Goal: Information Seeking & Learning: Learn about a topic

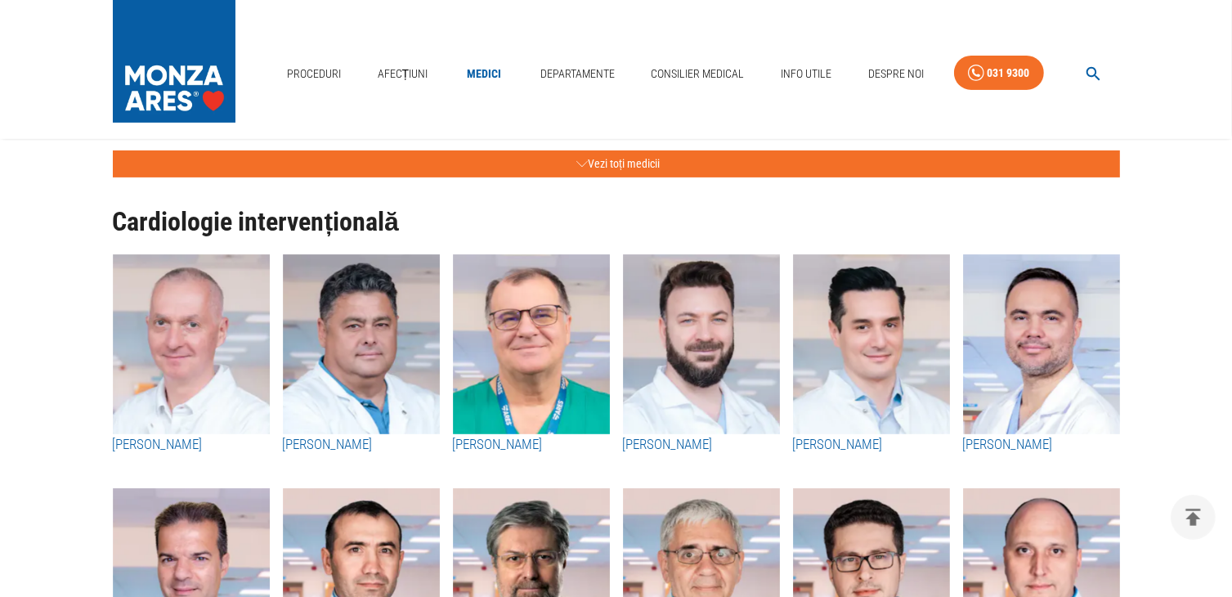
scroll to position [491, 0]
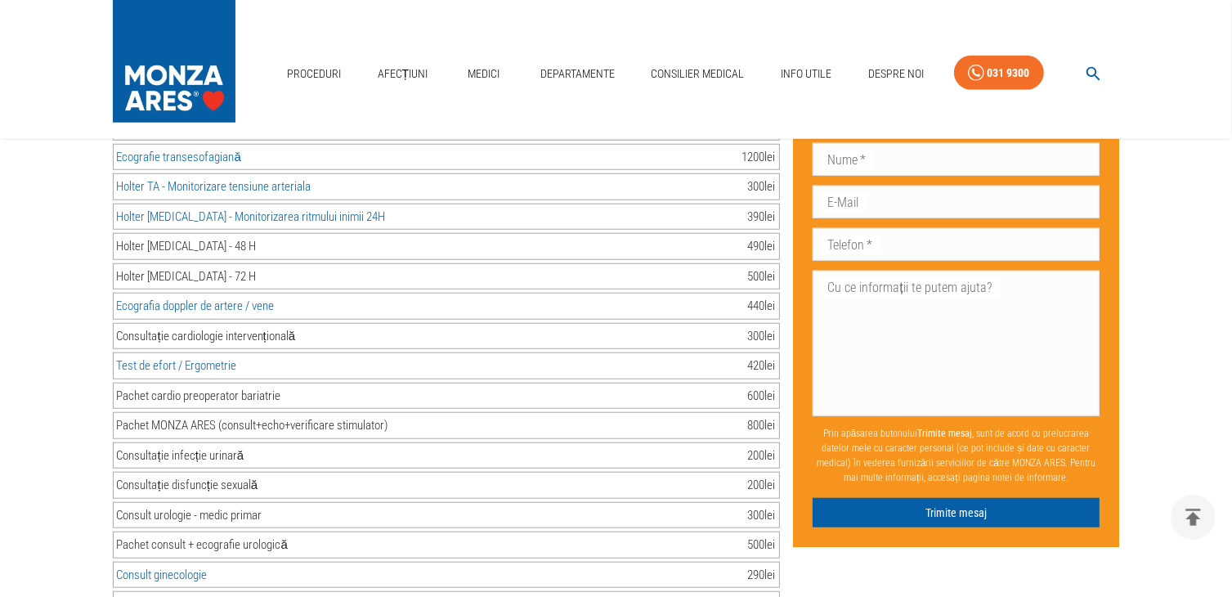
scroll to position [1636, 0]
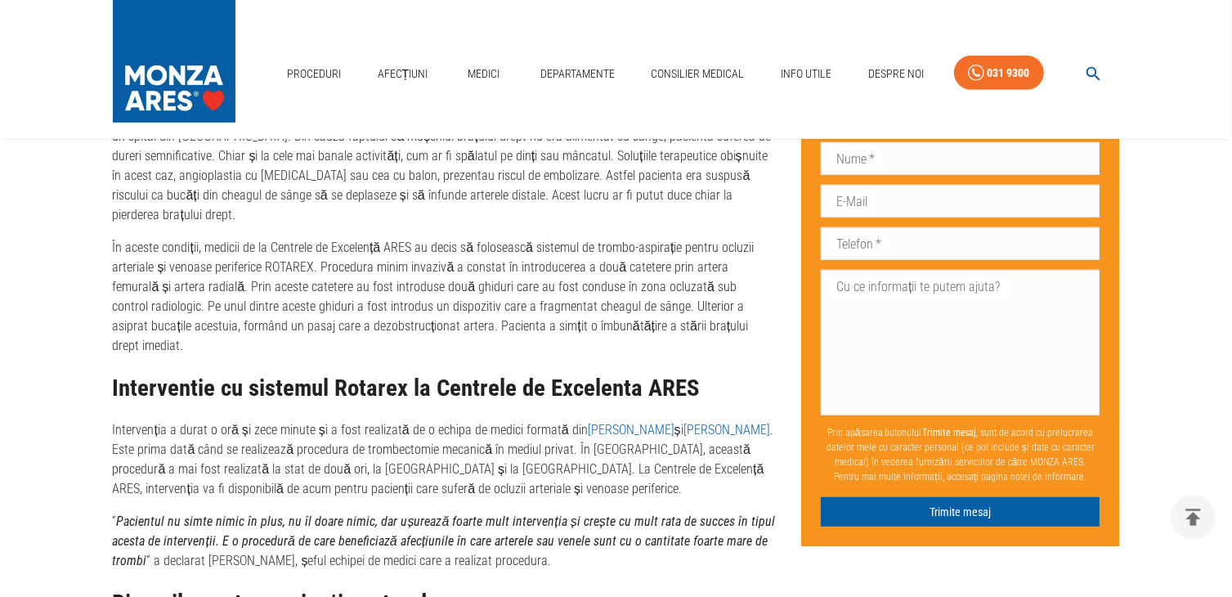
scroll to position [1145, 0]
